Goal: Information Seeking & Learning: Learn about a topic

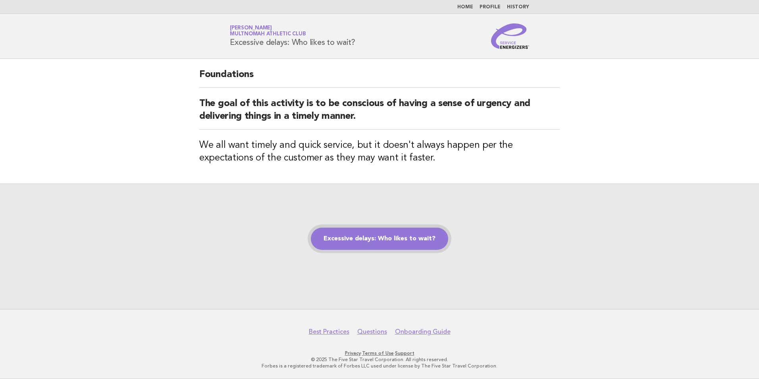
click at [344, 229] on link "Excessive delays: Who likes to wait?" at bounding box center [379, 238] width 137 height 22
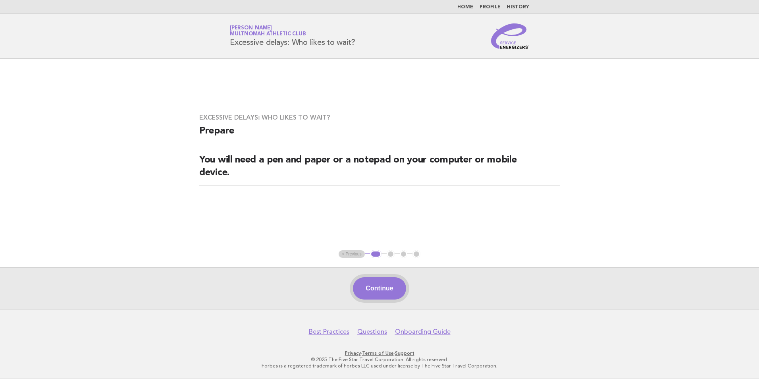
click at [393, 286] on button "Continue" at bounding box center [379, 288] width 53 height 22
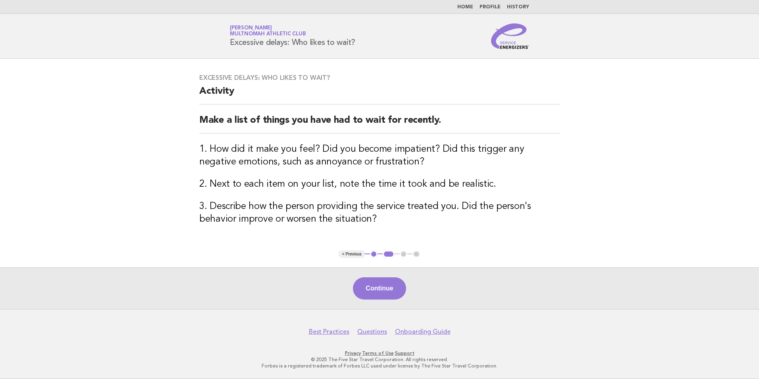
click at [519, 121] on h2 "Make a list of things you have had to wait for recently." at bounding box center [379, 123] width 360 height 19
click at [570, 128] on main "Excessive delays: Who likes to wait? Activity Make a list of things you have ha…" at bounding box center [379, 184] width 759 height 250
click at [385, 294] on button "Continue" at bounding box center [379, 288] width 53 height 22
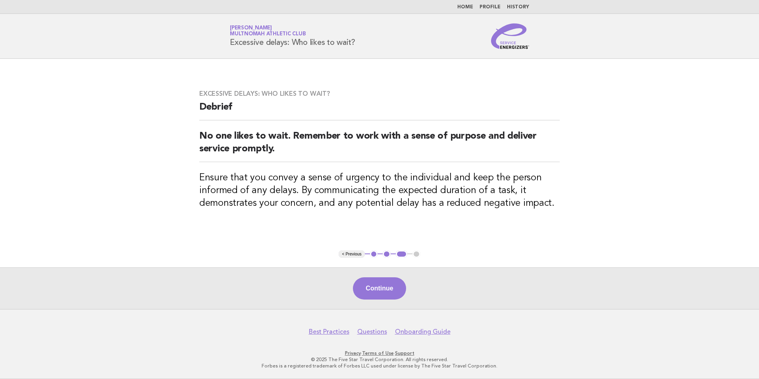
click at [595, 180] on main "Excessive delays: Who likes to wait? Debrief No one likes to wait. Remember to …" at bounding box center [379, 184] width 759 height 250
click at [391, 283] on button "Continue" at bounding box center [379, 288] width 53 height 22
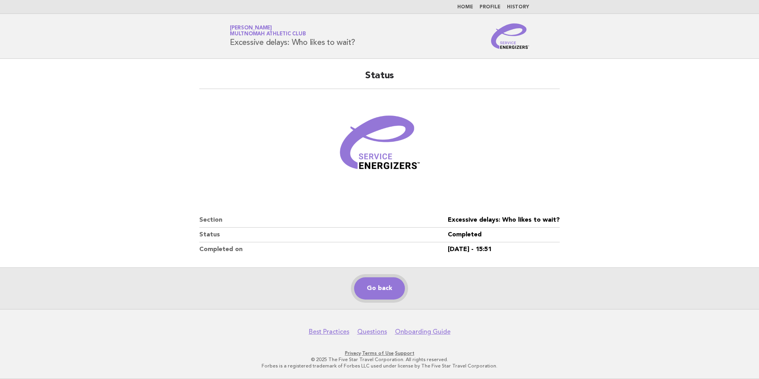
click at [390, 283] on link "Go back" at bounding box center [379, 288] width 51 height 22
